Goal: Information Seeking & Learning: Learn about a topic

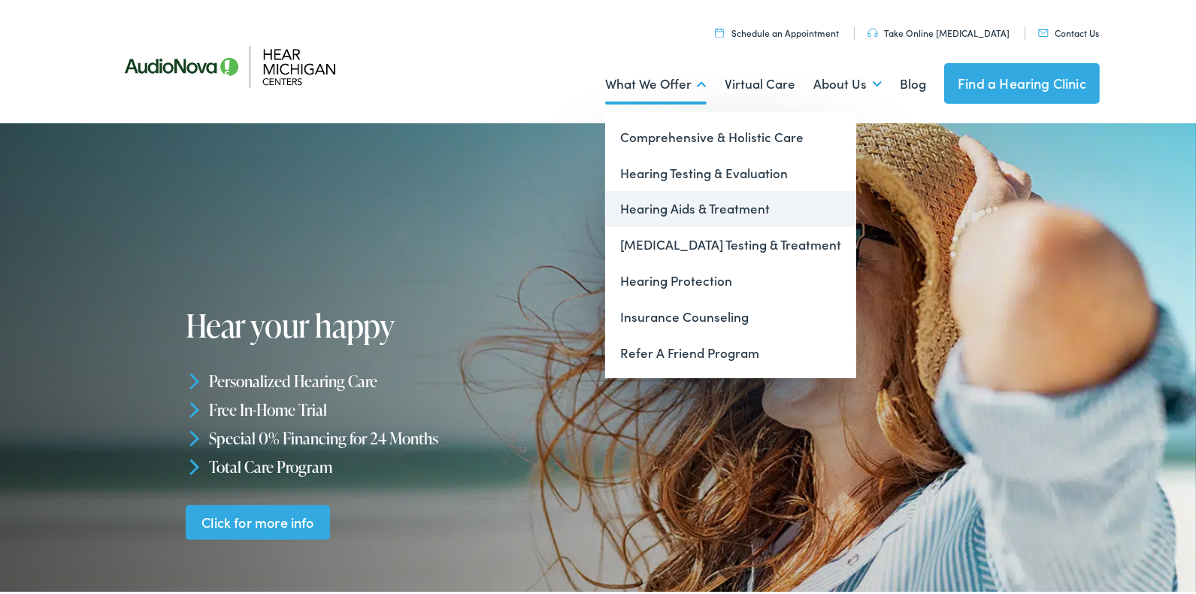
click at [633, 202] on link "Hearing Aids & Treatment" at bounding box center [730, 206] width 251 height 36
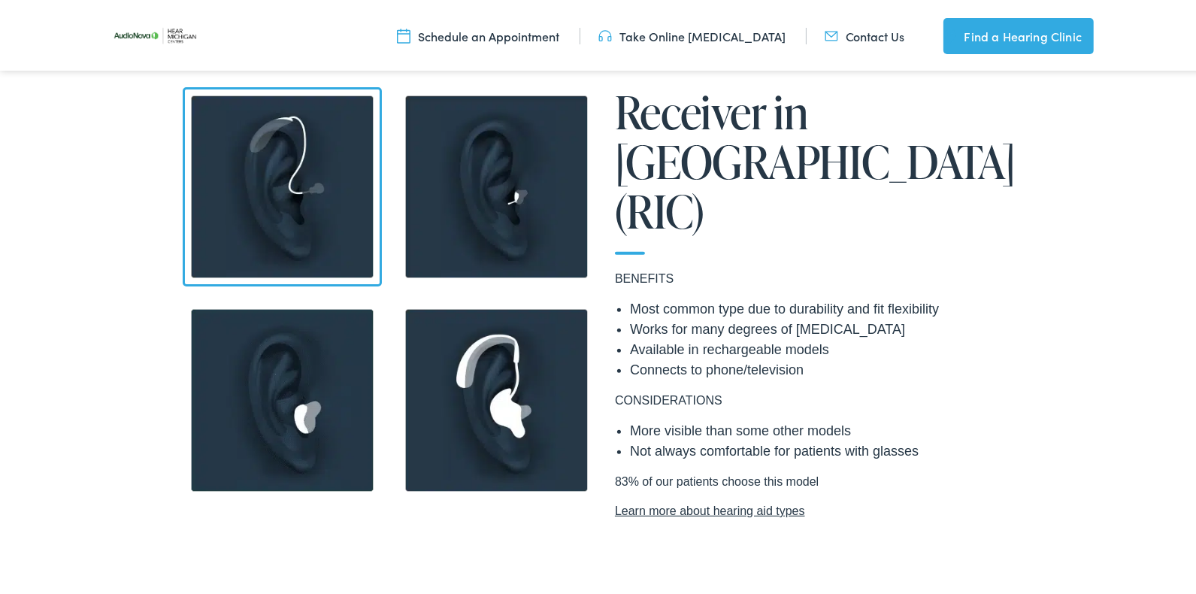
scroll to position [1427, 0]
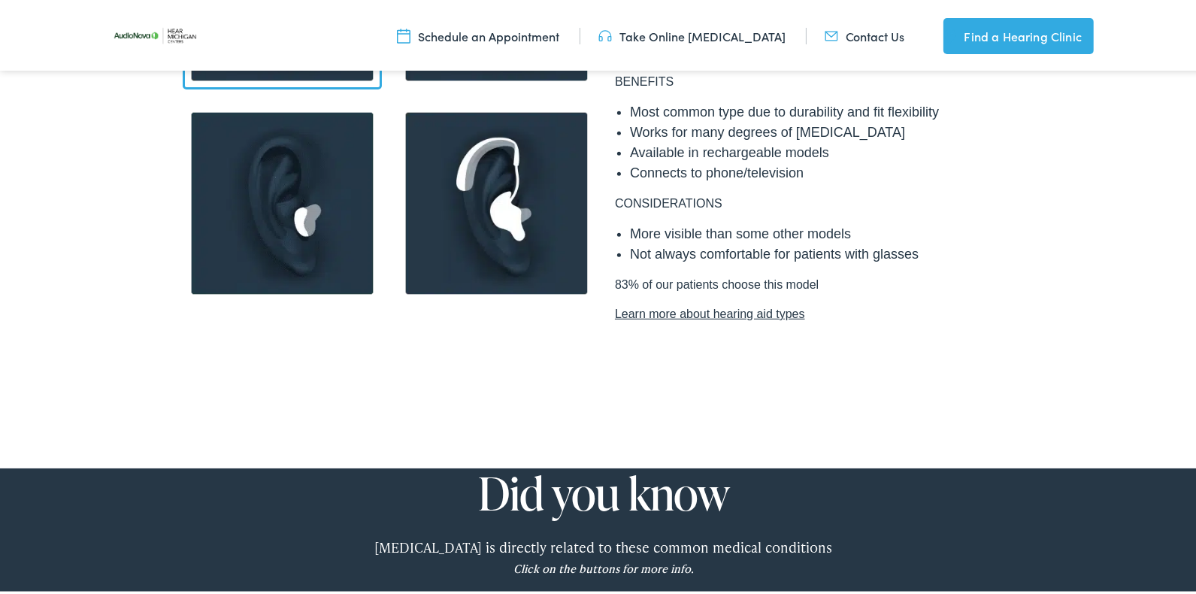
click at [780, 302] on link "Learn more about hearing aid types" at bounding box center [818, 311] width 406 height 18
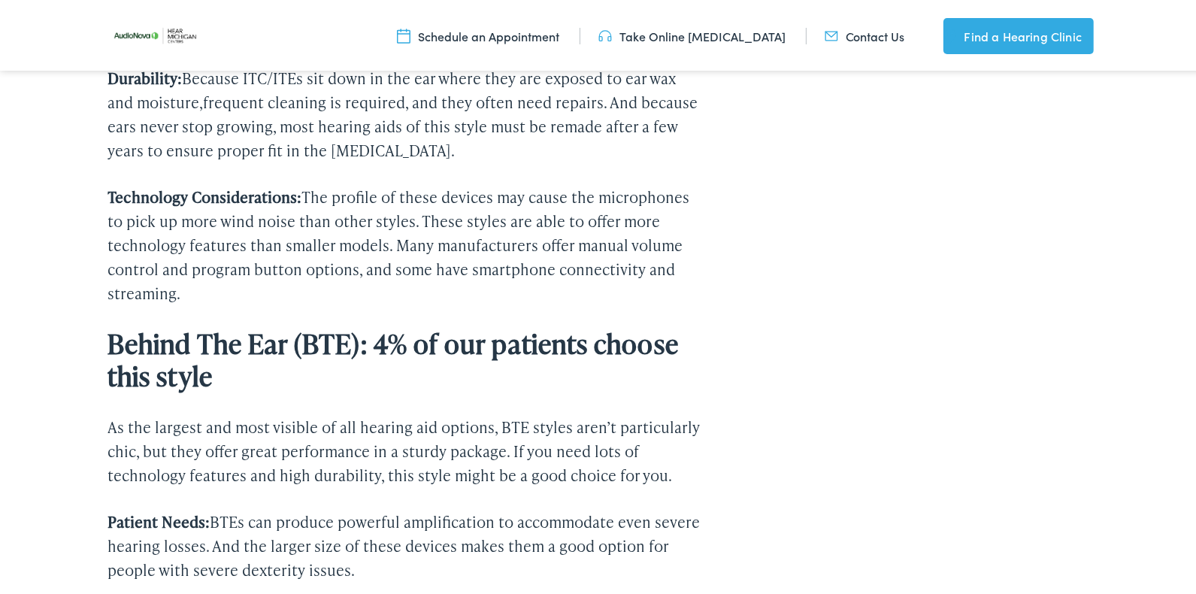
scroll to position [3608, 0]
